Goal: Use online tool/utility: Utilize a website feature to perform a specific function

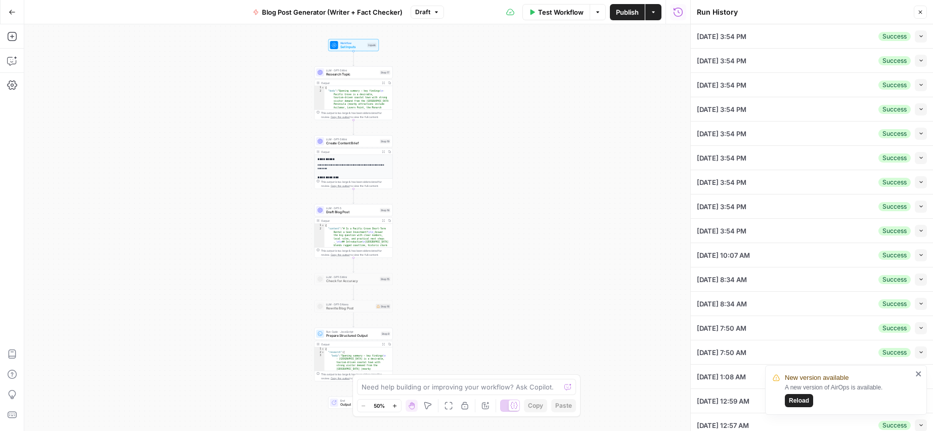
click at [919, 13] on icon "button" at bounding box center [921, 12] width 6 height 6
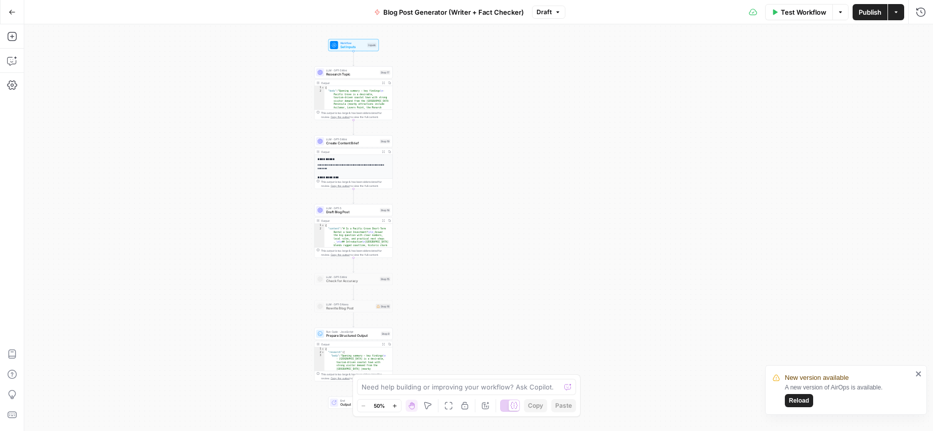
click at [692, 100] on div "Workflow Set Inputs Inputs LLM · GPT-5 Mini Research Topic Step 17 Output Expan…" at bounding box center [478, 227] width 909 height 406
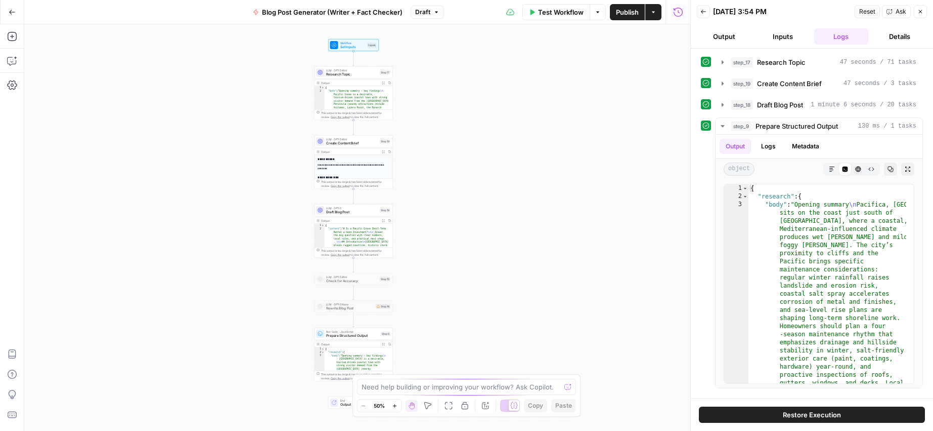
click at [706, 9] on icon "button" at bounding box center [704, 12] width 6 height 6
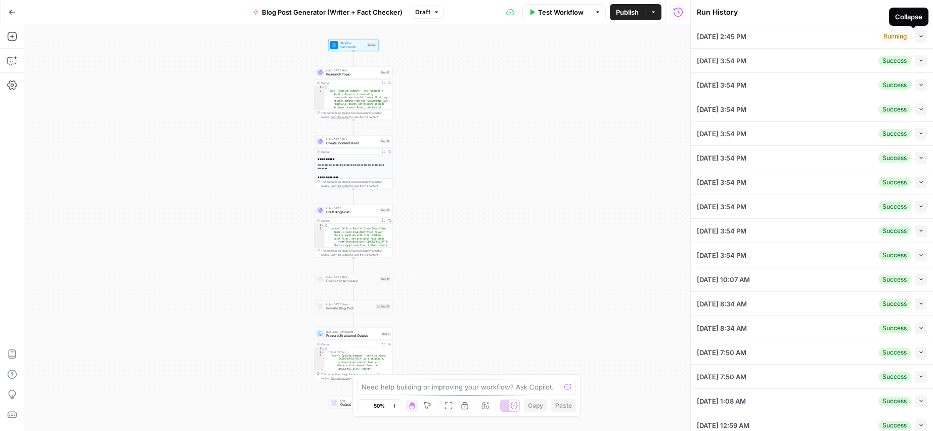
click at [919, 37] on icon "button" at bounding box center [922, 36] width 6 height 6
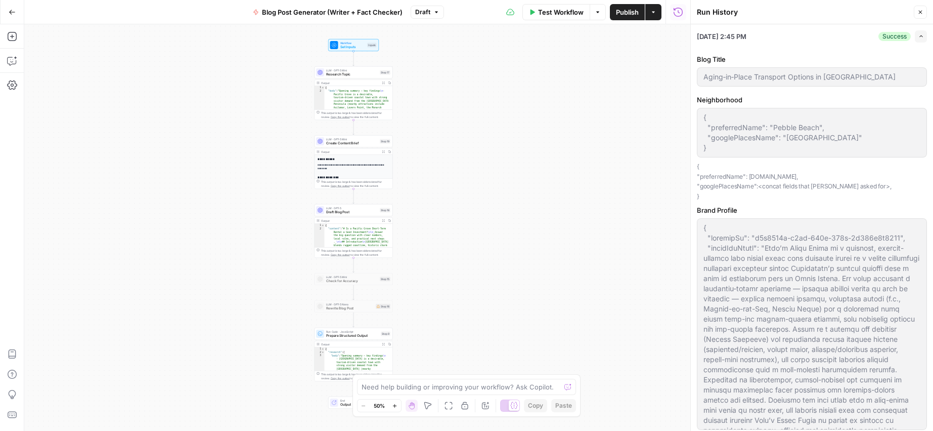
click at [922, 9] on button "Close" at bounding box center [920, 12] width 13 height 13
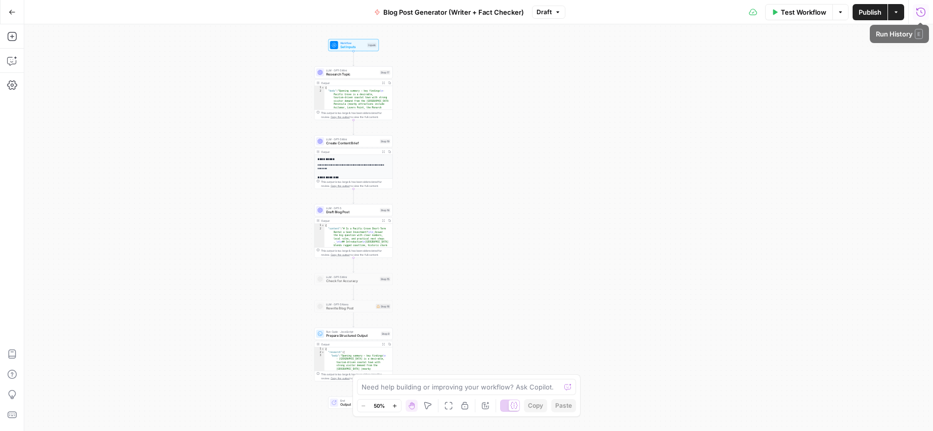
click at [919, 11] on icon "button" at bounding box center [921, 12] width 10 height 10
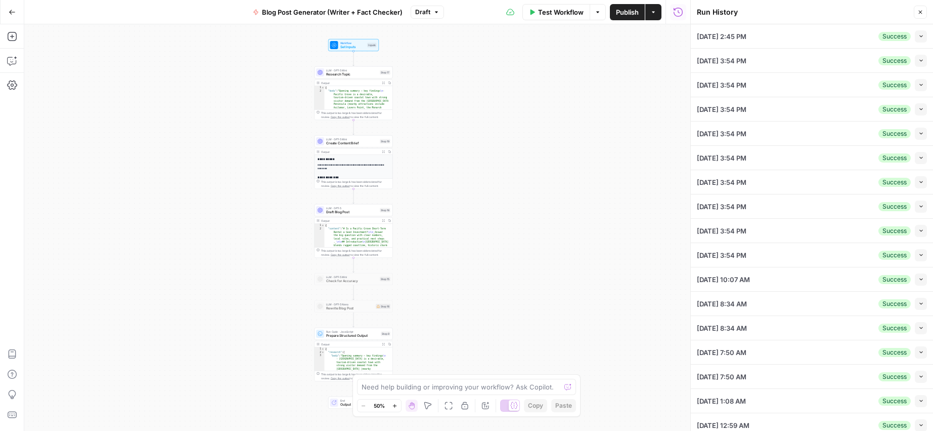
click at [919, 35] on icon "button" at bounding box center [922, 36] width 6 height 6
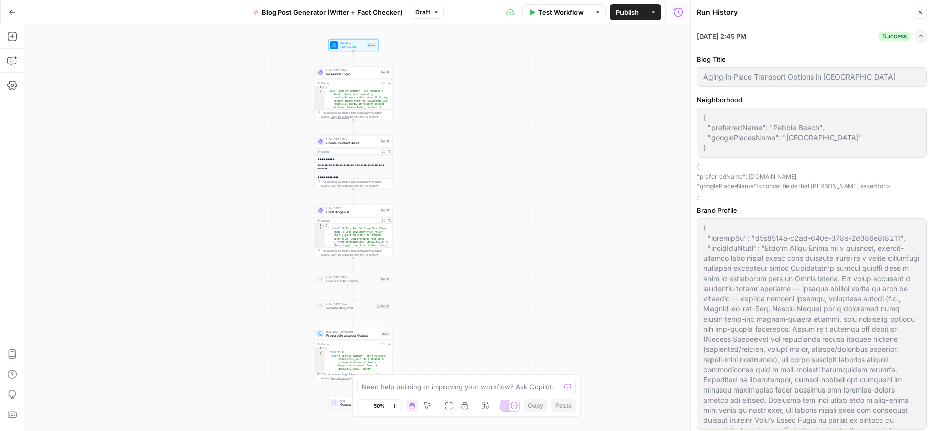
click at [700, 119] on div "{ "preferredName": "Pebble Beach", "googlePlacesName": "Pebble Beach" } { "pref…" at bounding box center [812, 133] width 230 height 50
